Goal: Information Seeking & Learning: Learn about a topic

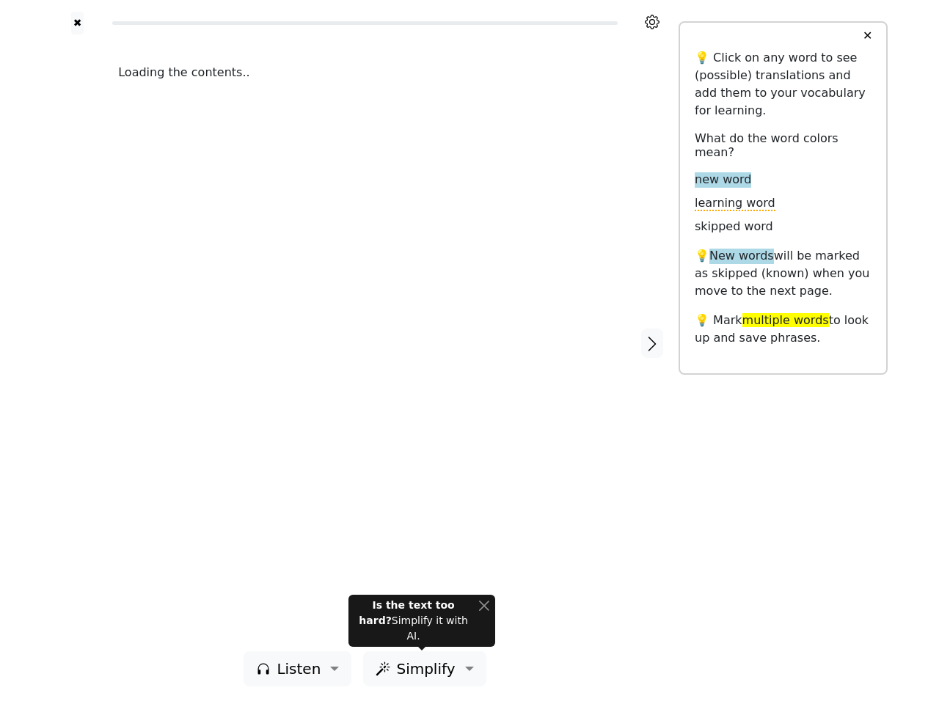
click at [470, 352] on div "Loading the contents.." at bounding box center [364, 342] width 523 height 617
click at [652, 22] on icon at bounding box center [652, 22] width 15 height 15
click at [77, 343] on div at bounding box center [77, 342] width 52 height 617
click at [365, 343] on div "Loading the contents.." at bounding box center [364, 342] width 523 height 617
click at [652, 343] on icon "button" at bounding box center [653, 344] width 18 height 18
